Goal: Transaction & Acquisition: Purchase product/service

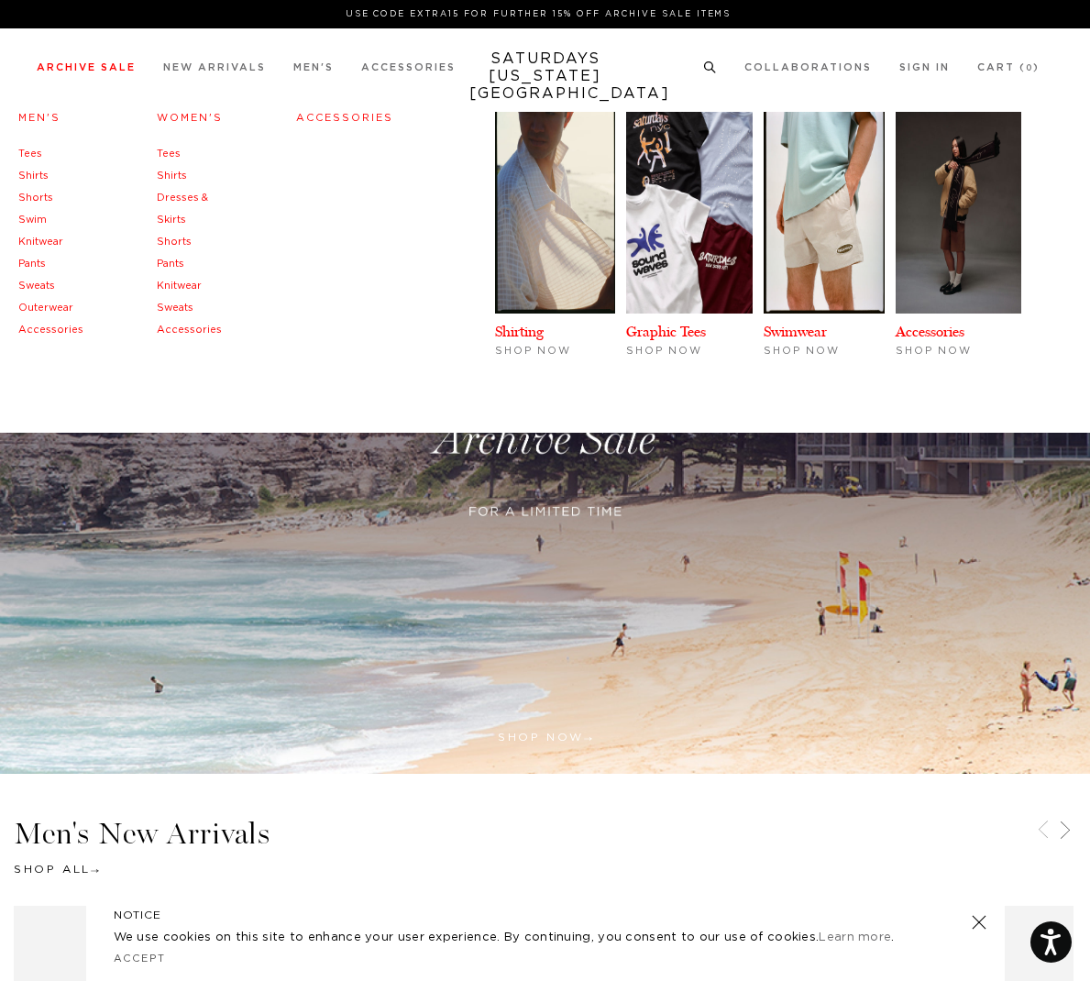
click at [37, 119] on link "Men's" at bounding box center [39, 118] width 42 height 10
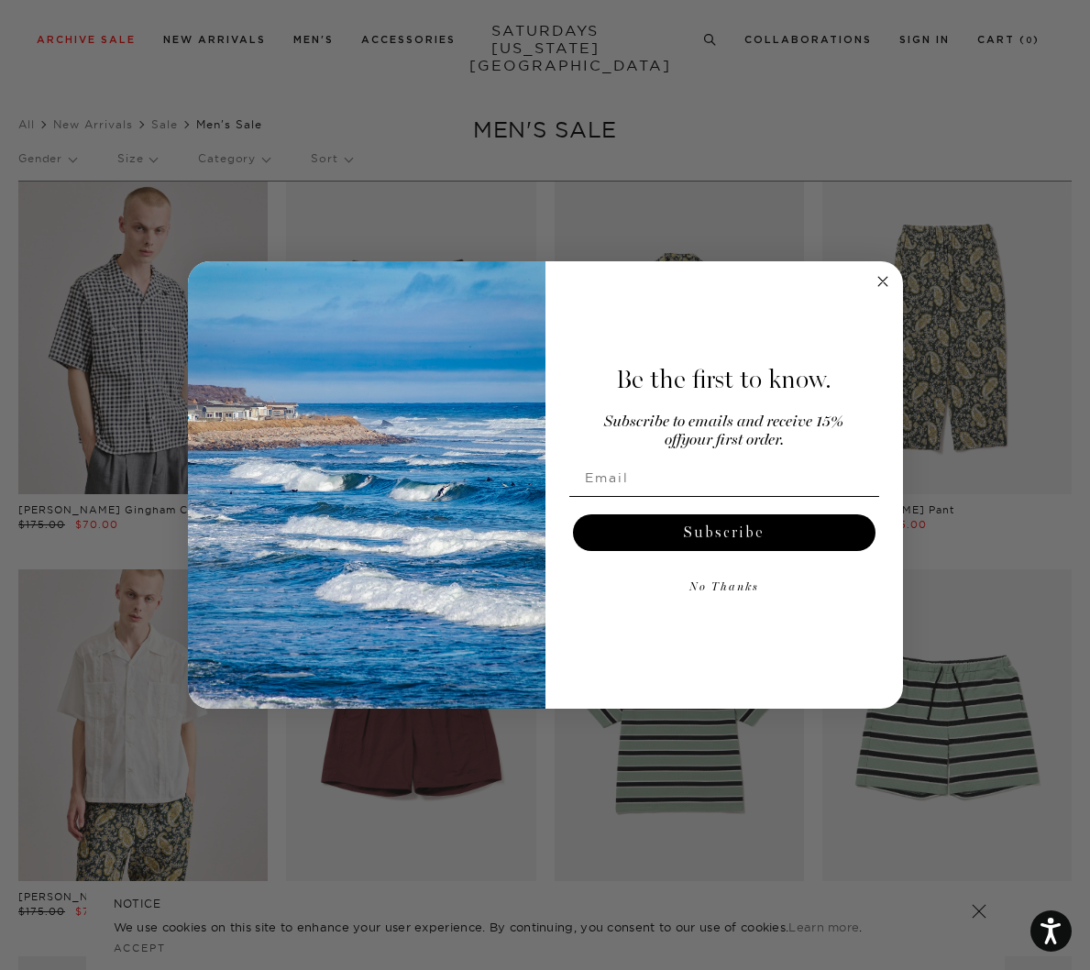
scroll to position [10, 0]
click at [883, 282] on icon "Close dialog" at bounding box center [882, 281] width 9 height 9
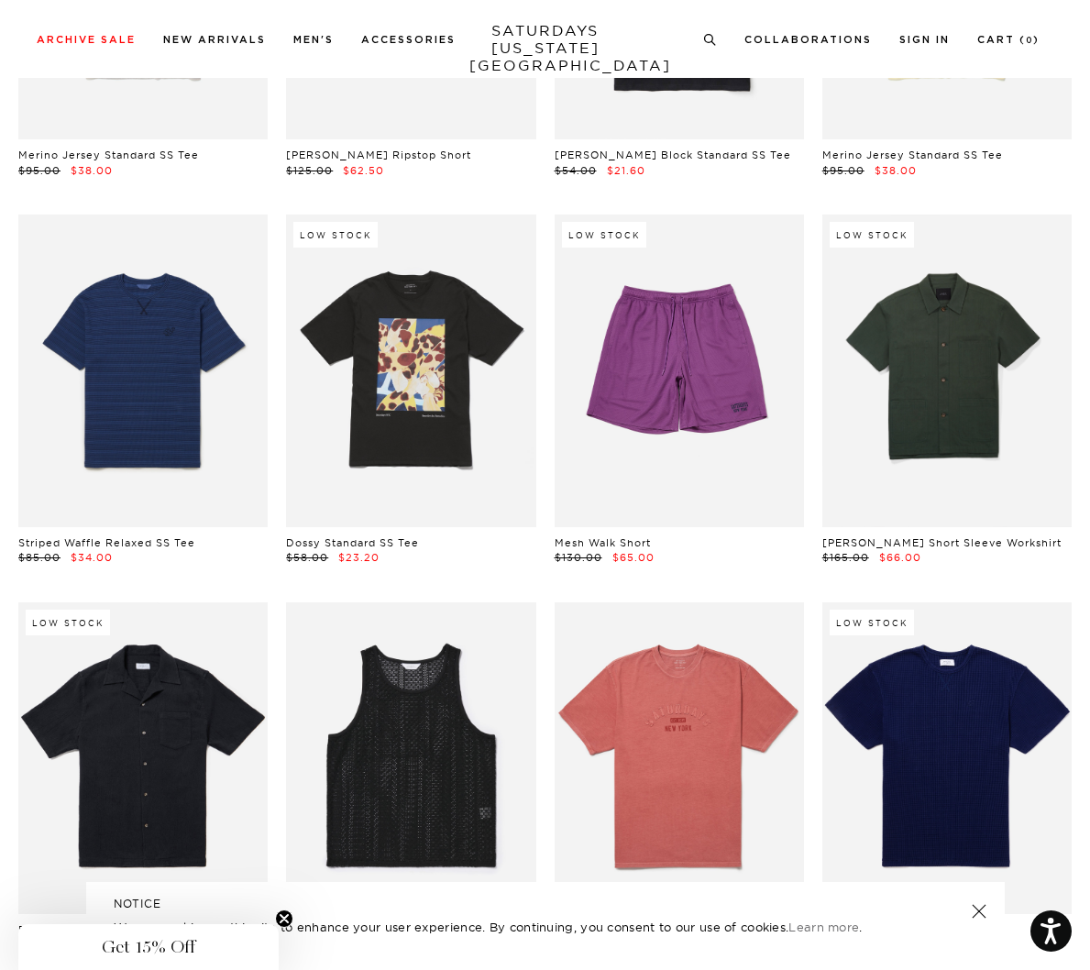
scroll to position [16579, 4]
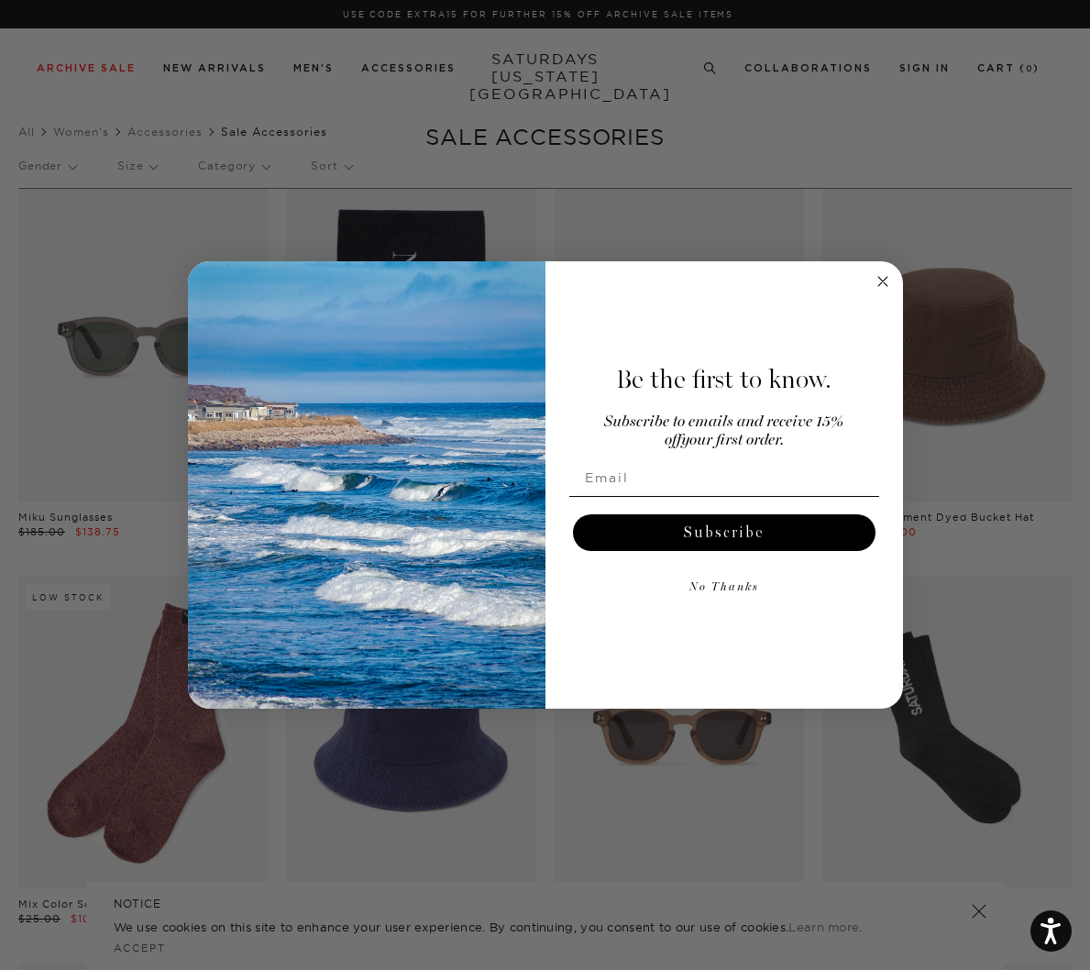
click at [880, 280] on icon "Close dialog" at bounding box center [882, 281] width 9 height 9
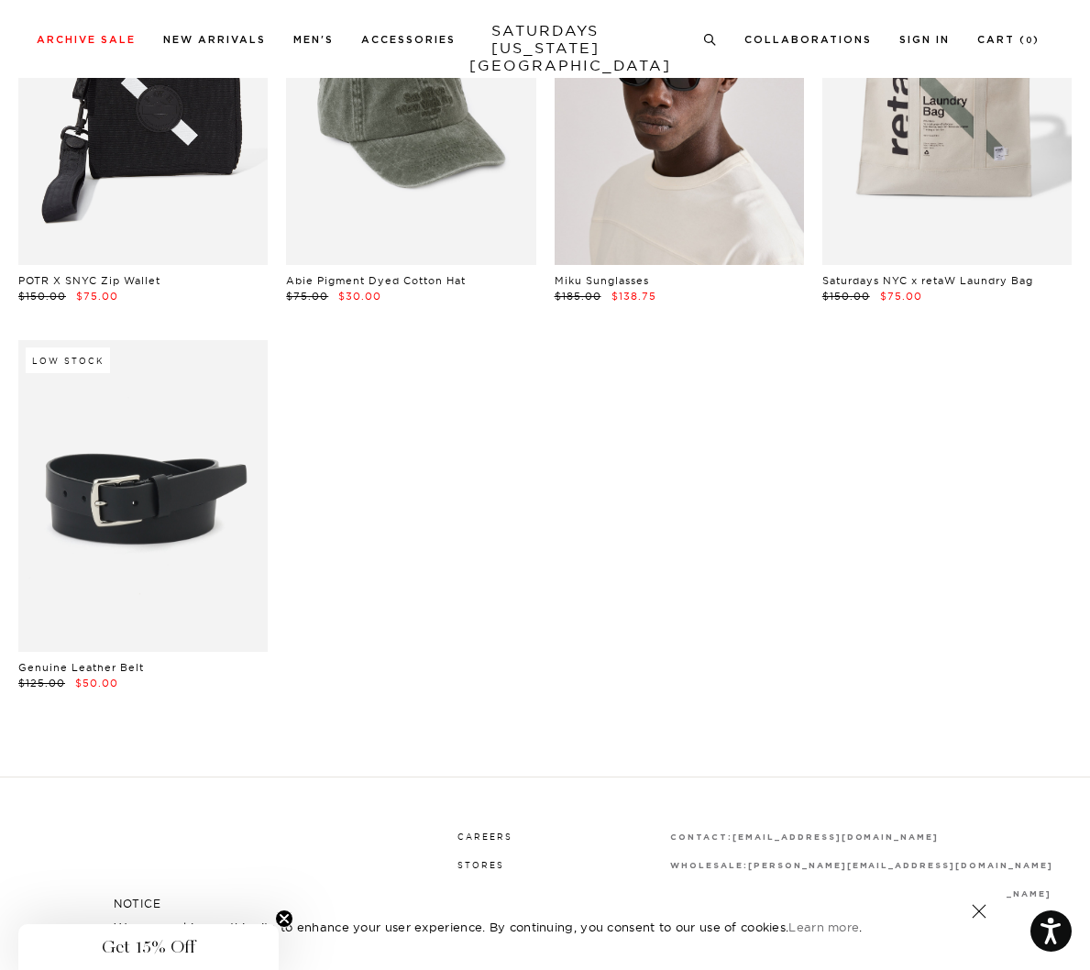
scroll to position [1063, 0]
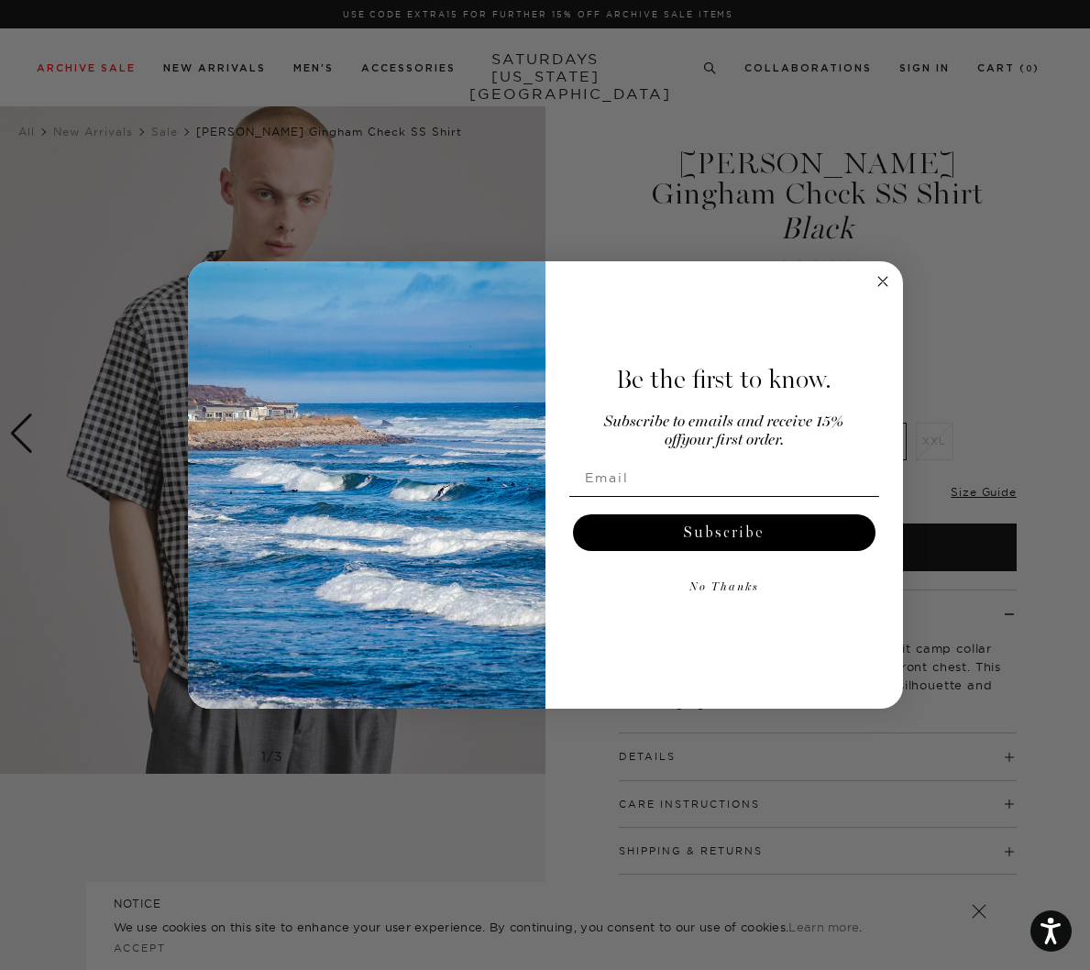
click at [871, 282] on div "Close dialog Be the first to know. Subscribe to emails and receive 15% off your…" at bounding box center [545, 484] width 715 height 447
click at [882, 282] on icon "Close dialog" at bounding box center [882, 281] width 9 height 9
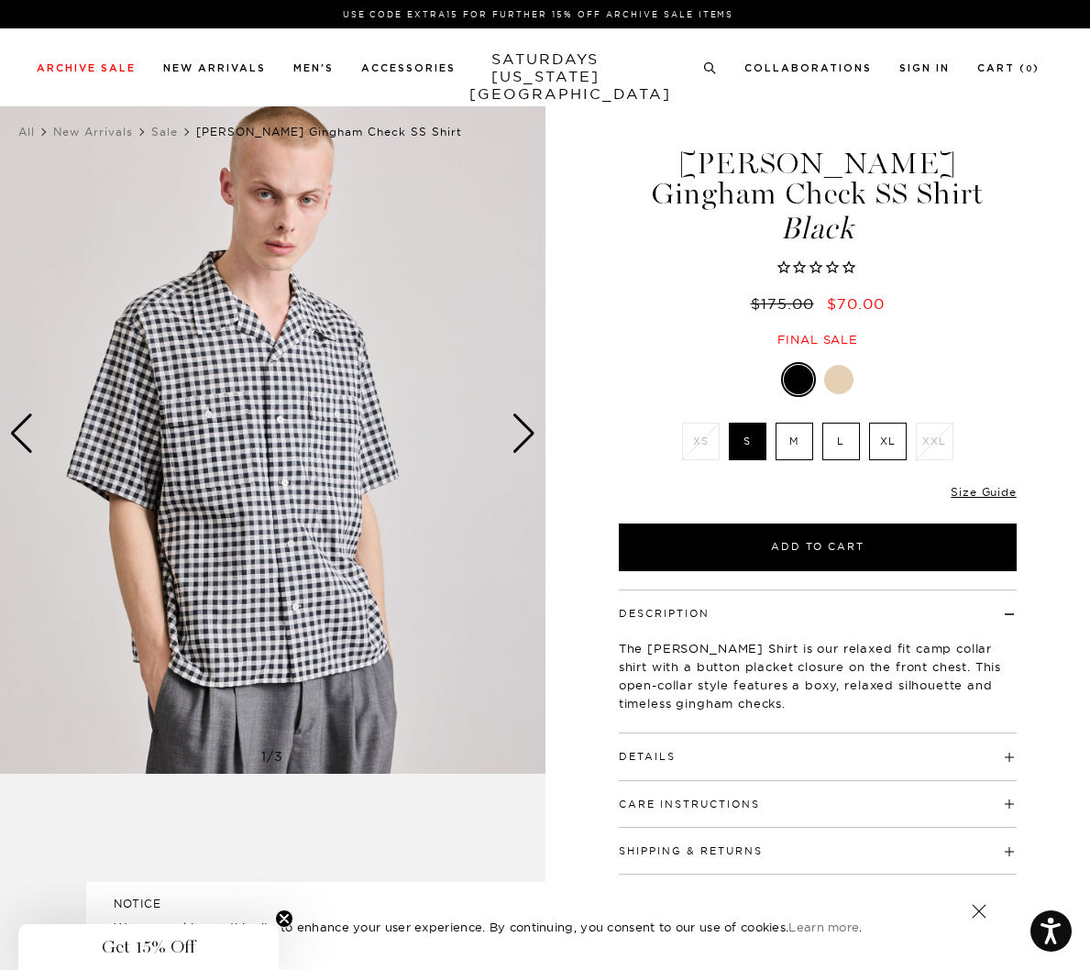
click at [539, 438] on img at bounding box center [273, 433] width 546 height 681
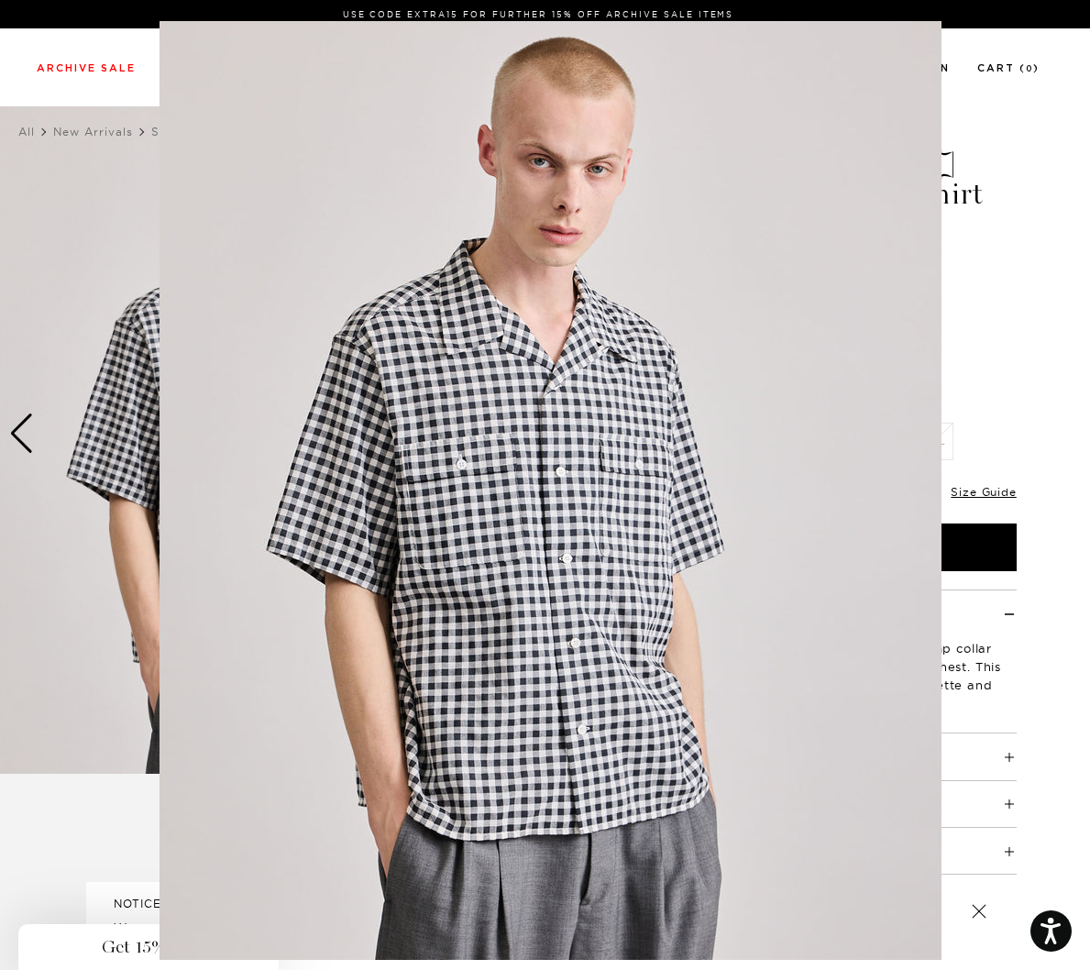
click at [934, 385] on img at bounding box center [551, 490] width 782 height 939
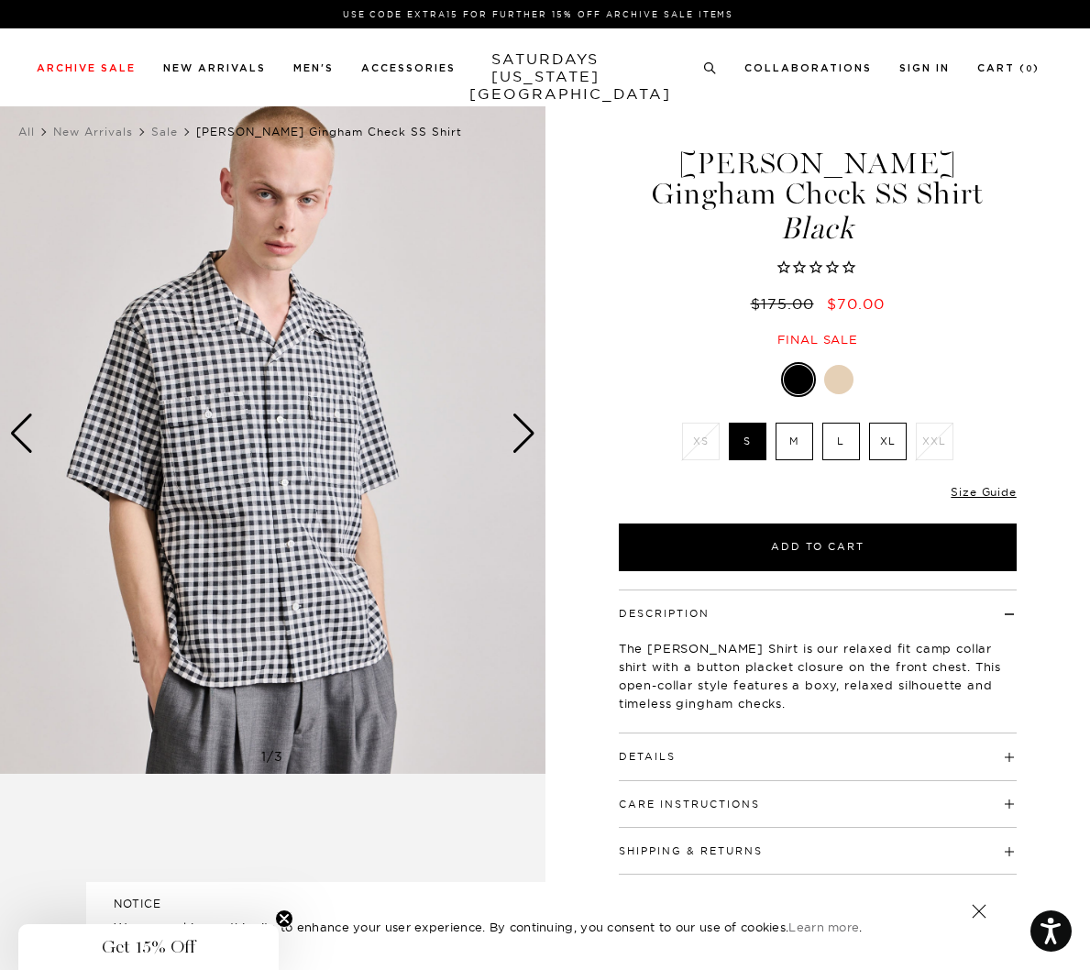
click at [514, 432] on div "Next slide" at bounding box center [524, 434] width 25 height 40
